Goal: Task Accomplishment & Management: Manage account settings

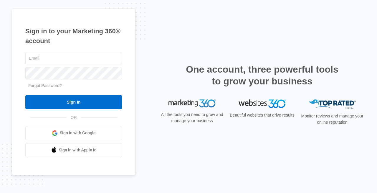
click at [43, 85] on link "Forgot Password?" at bounding box center [45, 85] width 34 height 5
